Goal: Check status: Check status

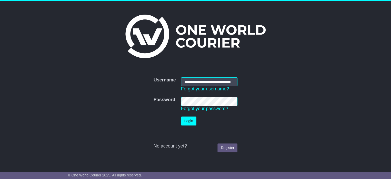
scroll to position [0, 11]
type input "**********"
click at [181, 117] on button "Login" at bounding box center [188, 121] width 15 height 9
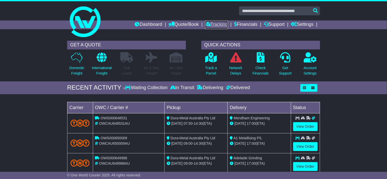
click at [208, 24] on link "Tracking" at bounding box center [216, 25] width 23 height 9
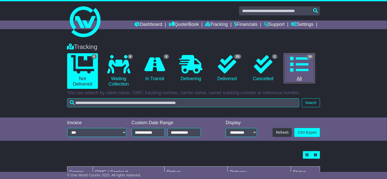
click at [305, 63] on icon at bounding box center [299, 64] width 18 height 18
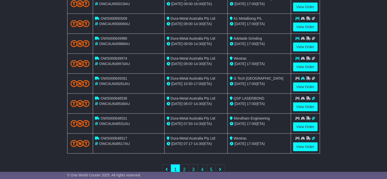
scroll to position [198, 0]
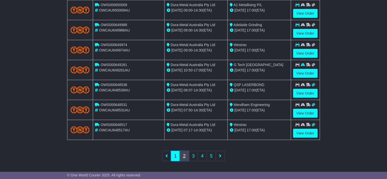
click at [186, 155] on link "2" at bounding box center [184, 156] width 9 height 11
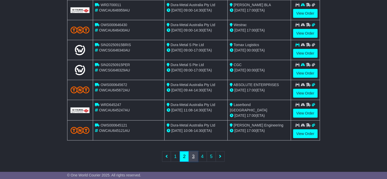
click at [194, 156] on link "3" at bounding box center [193, 157] width 9 height 11
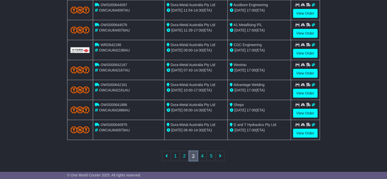
scroll to position [121, 0]
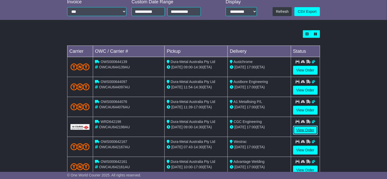
click at [309, 128] on link "View Order" at bounding box center [305, 130] width 25 height 9
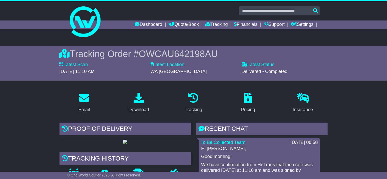
scroll to position [77, 0]
